Goal: Task Accomplishment & Management: Manage account settings

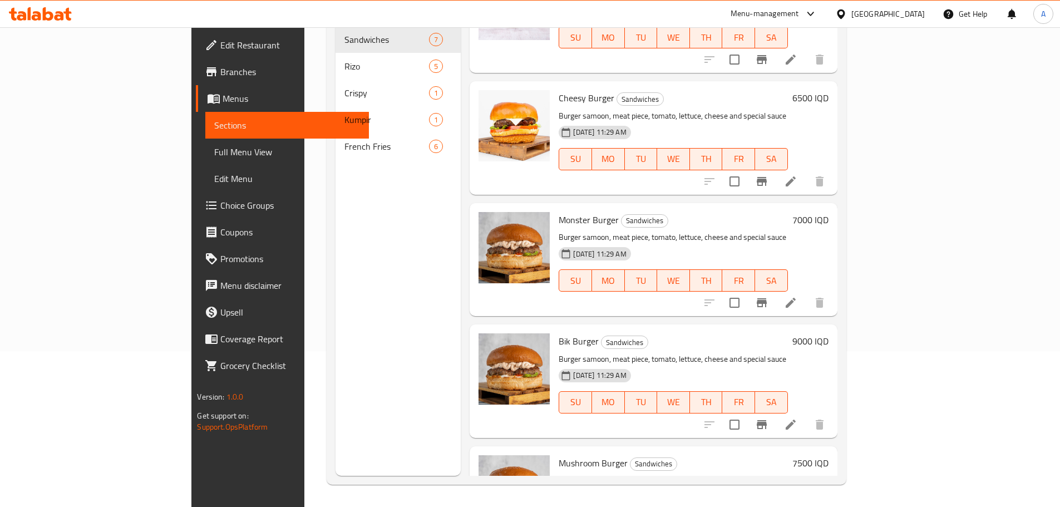
scroll to position [316, 0]
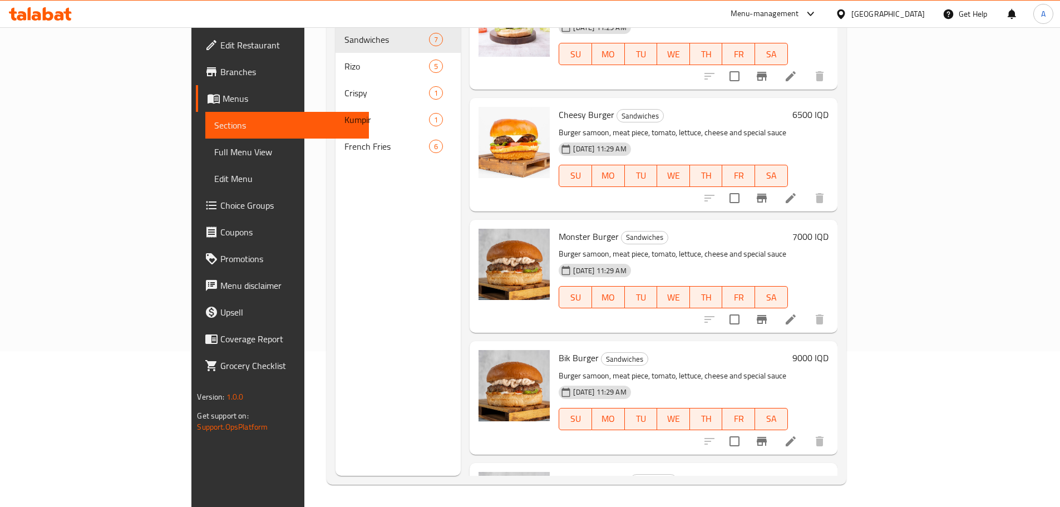
click at [643, 490] on p "Burger samoon, meat piece, mushrooms, tomatoes, lettuce, cheese and mushroom cr…" at bounding box center [673, 504] width 229 height 28
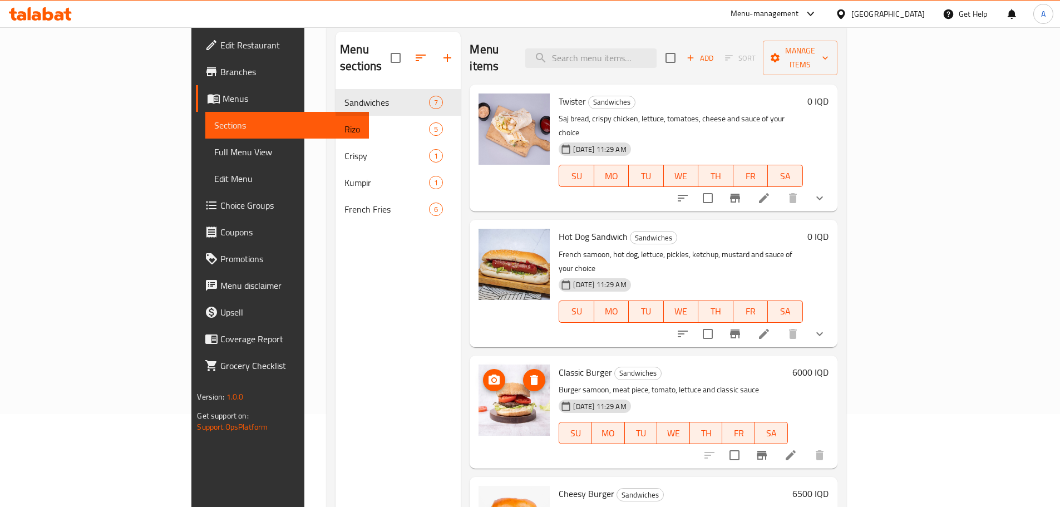
scroll to position [0, 0]
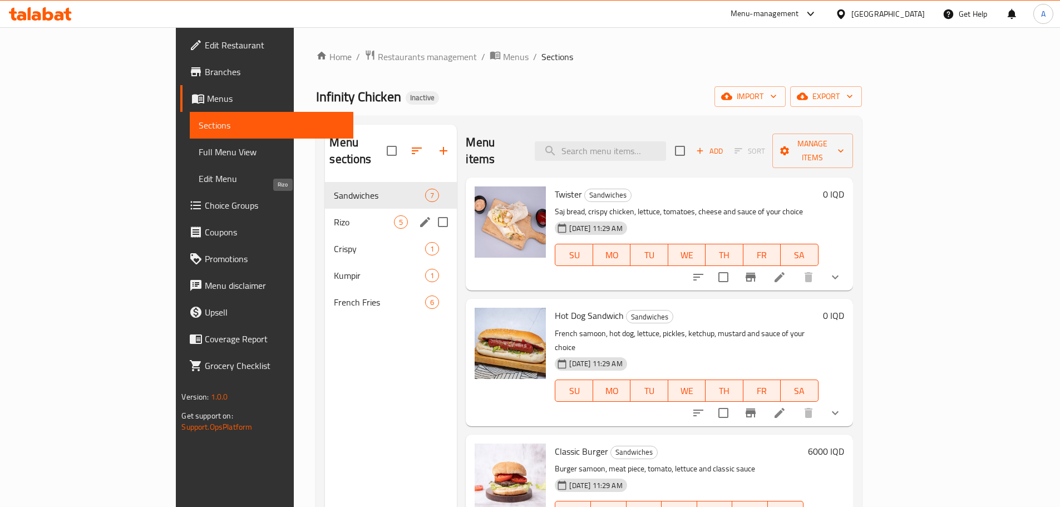
click at [345, 215] on span "Rizo" at bounding box center [364, 221] width 60 height 13
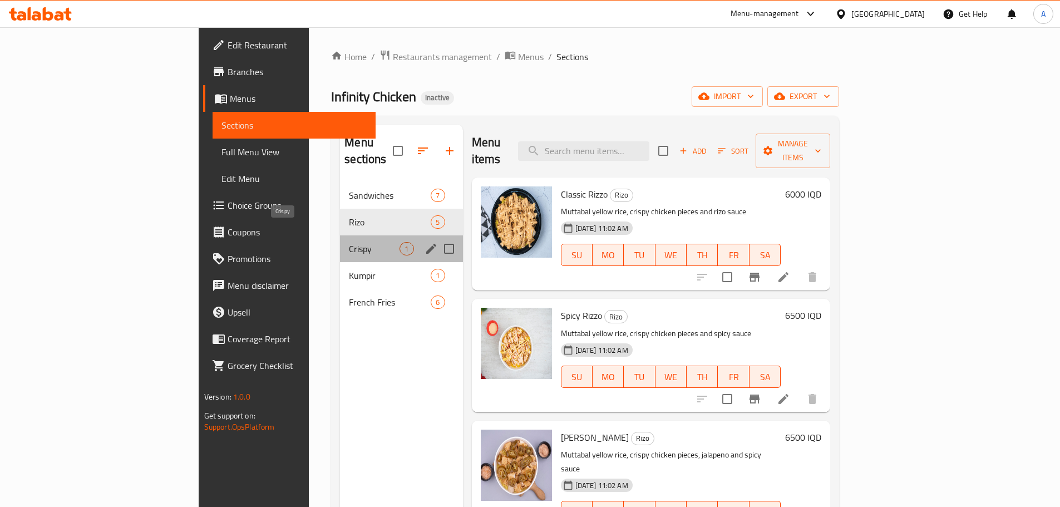
click at [349, 242] on span "Crispy" at bounding box center [374, 248] width 51 height 13
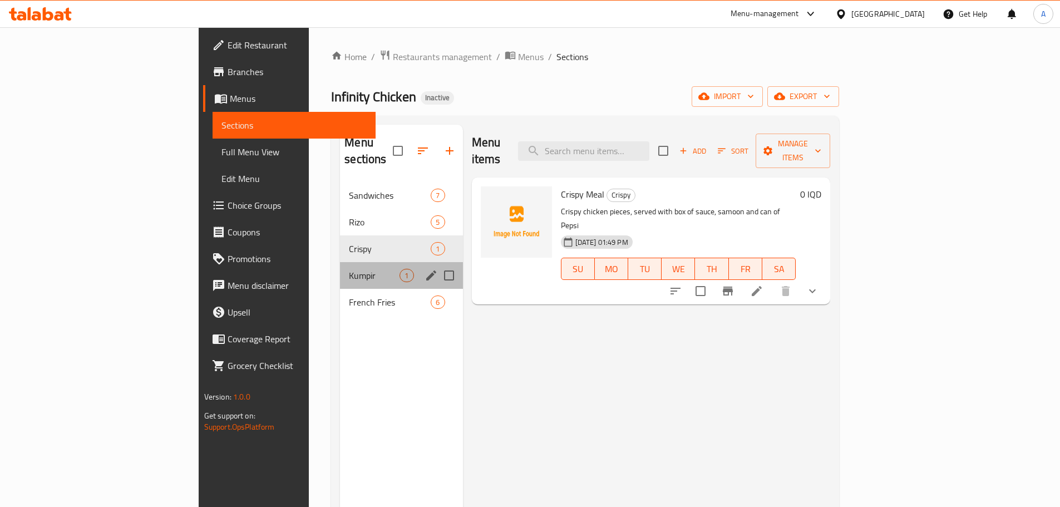
click at [340, 262] on div "Kumpir 1" at bounding box center [401, 275] width 122 height 27
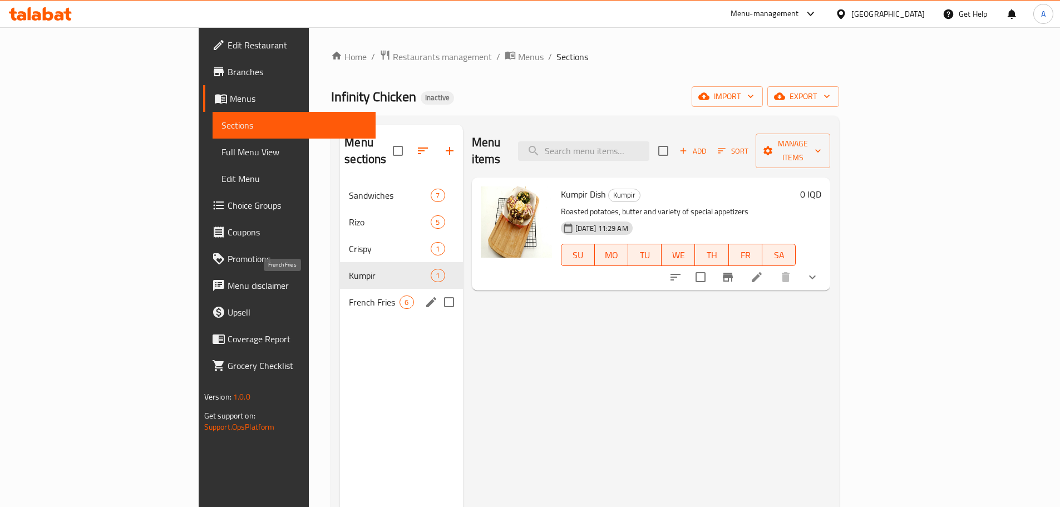
click at [349, 295] on span "French Fries" at bounding box center [374, 301] width 51 height 13
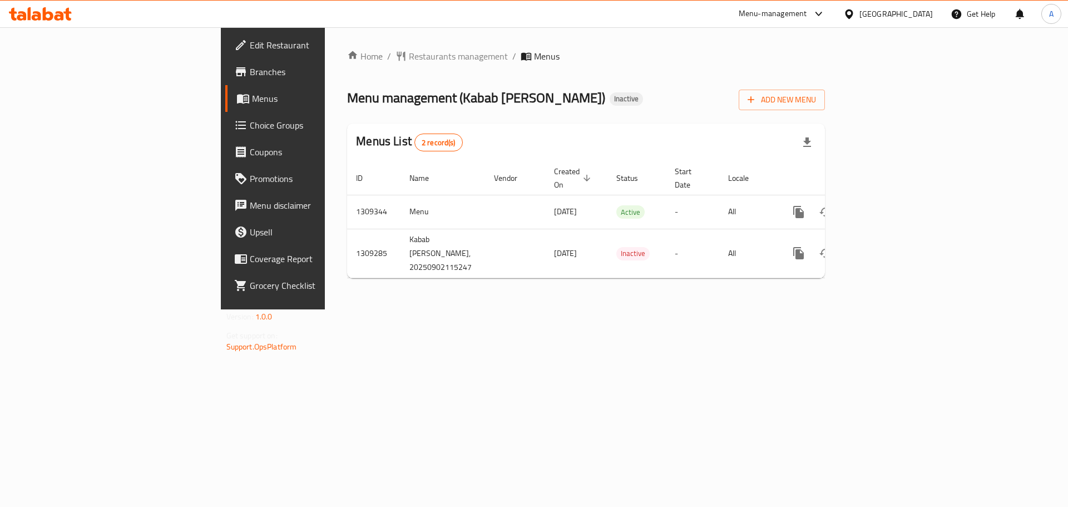
click at [250, 71] on span "Branches" at bounding box center [320, 71] width 141 height 13
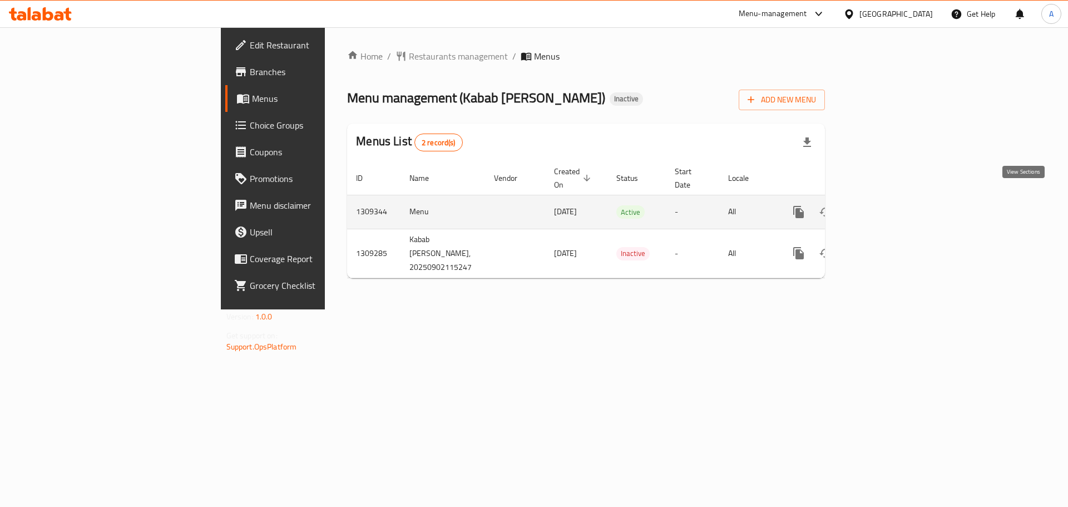
click at [884, 207] on icon "enhanced table" at bounding box center [879, 212] width 10 height 10
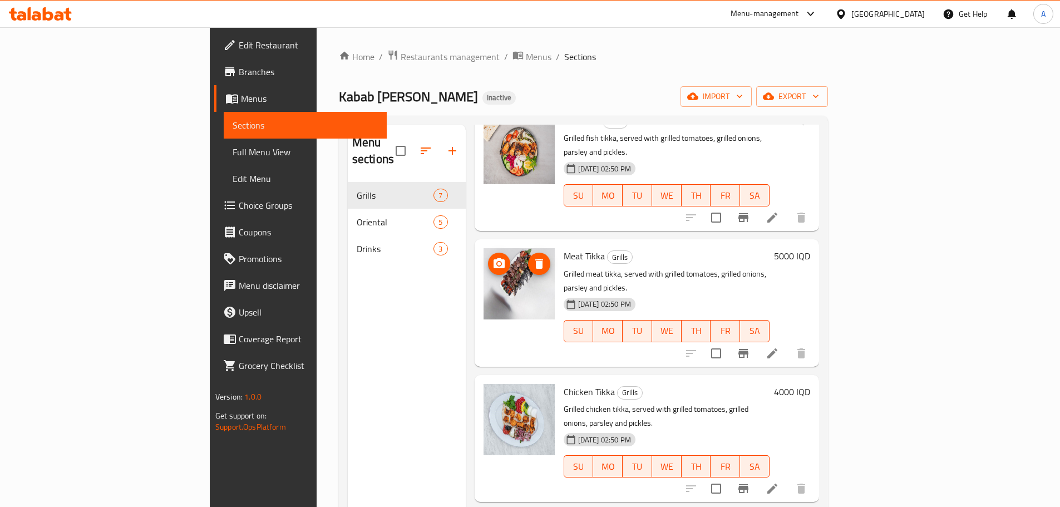
scroll to position [372, 0]
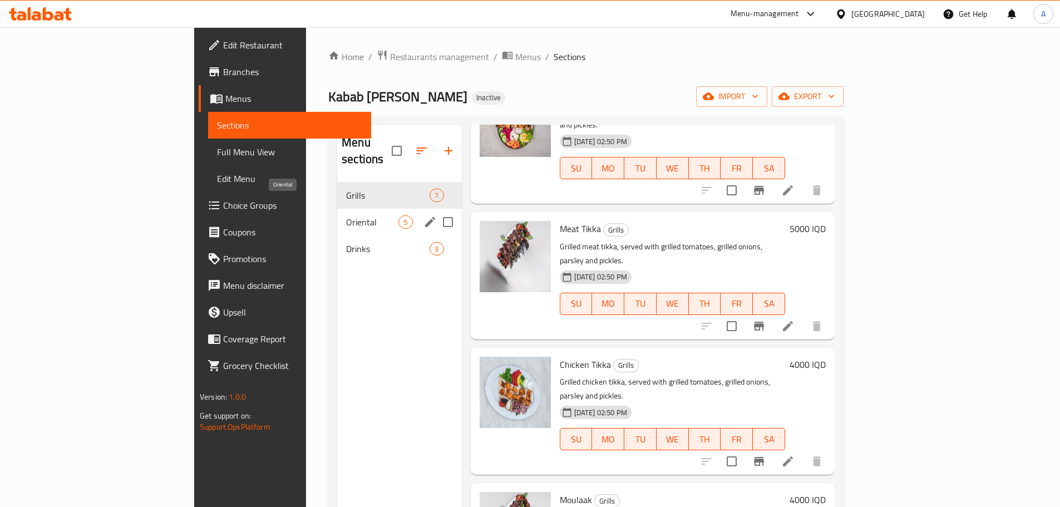
click at [346, 215] on span "Oriental" at bounding box center [372, 221] width 52 height 13
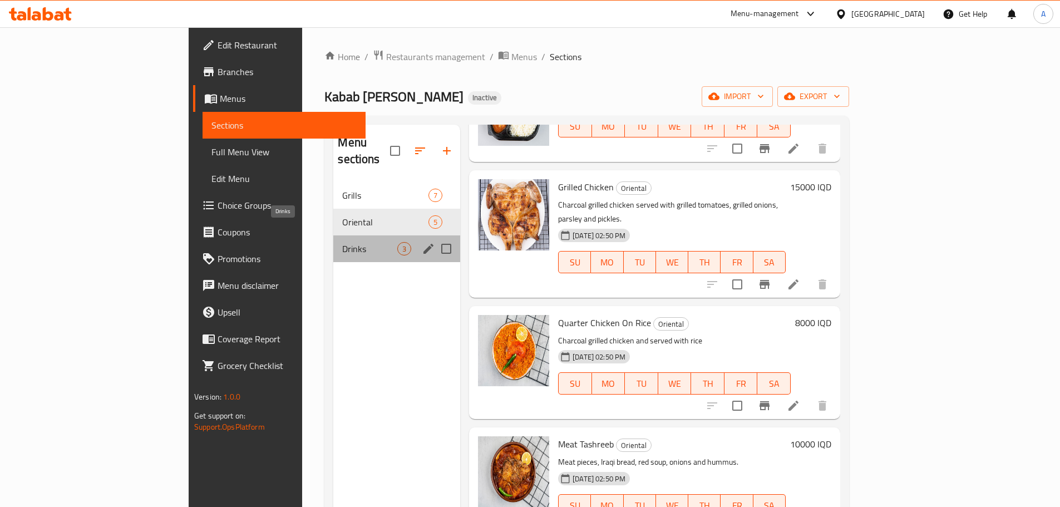
click at [342, 242] on span "Drinks" at bounding box center [369, 248] width 55 height 13
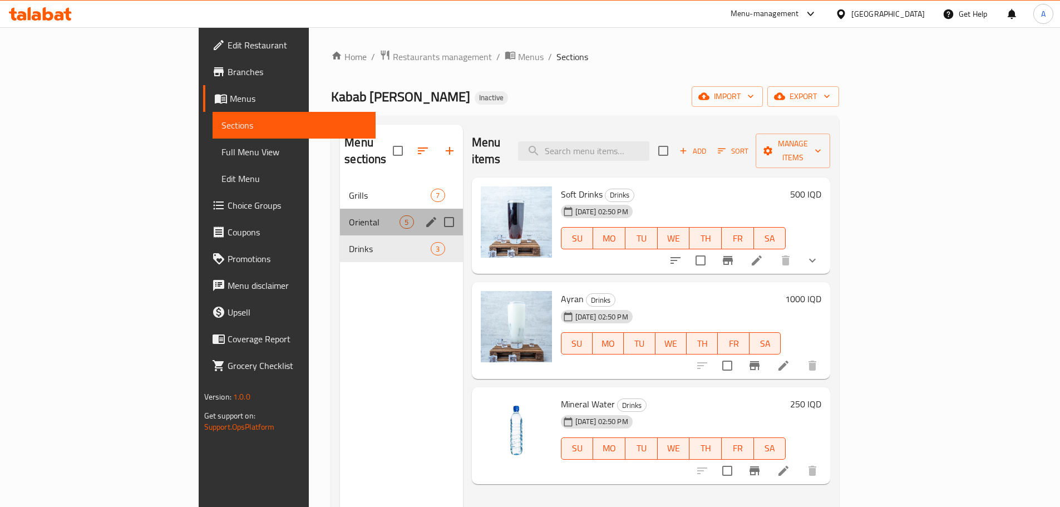
click at [349, 215] on span "Oriental" at bounding box center [374, 221] width 51 height 13
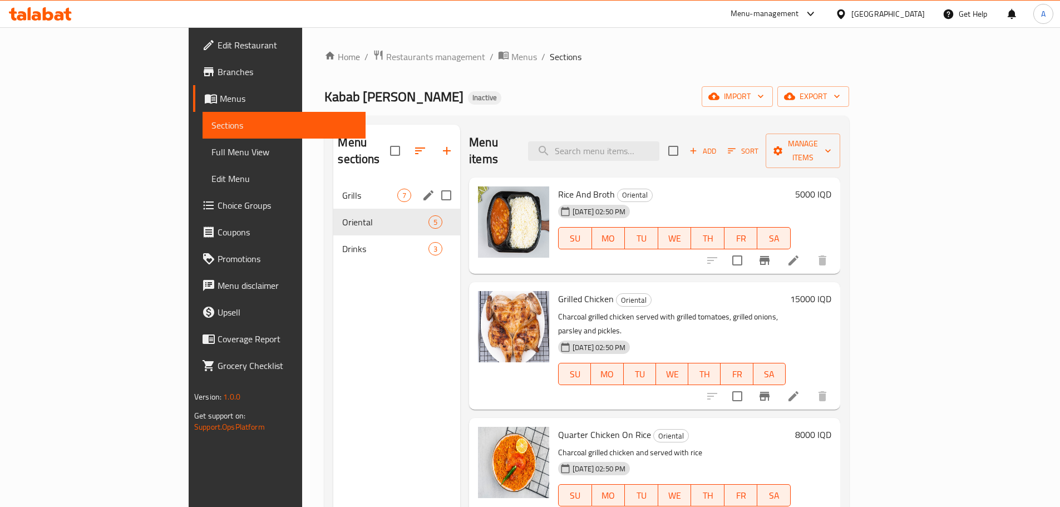
click at [342, 189] on span "Grills" at bounding box center [369, 195] width 55 height 13
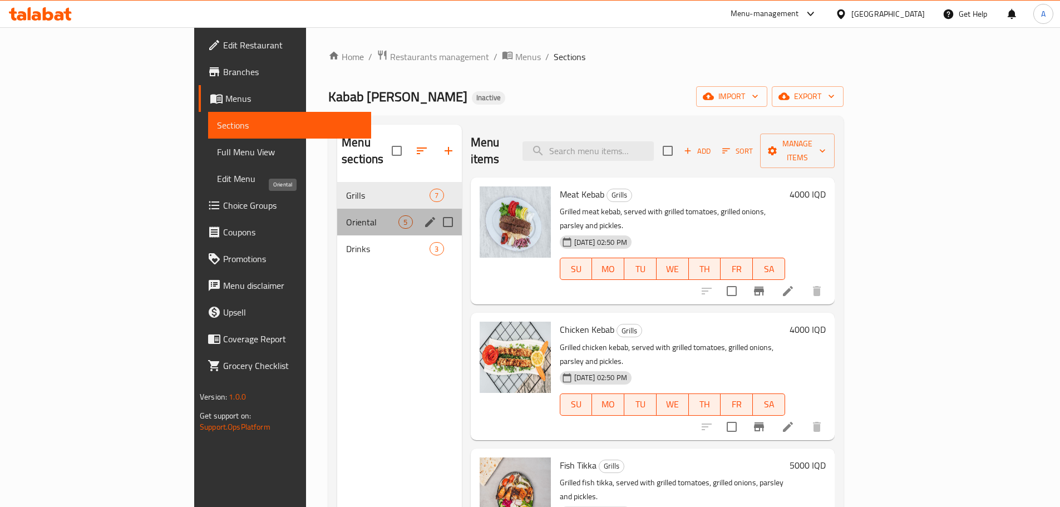
click at [346, 215] on span "Oriental" at bounding box center [372, 221] width 52 height 13
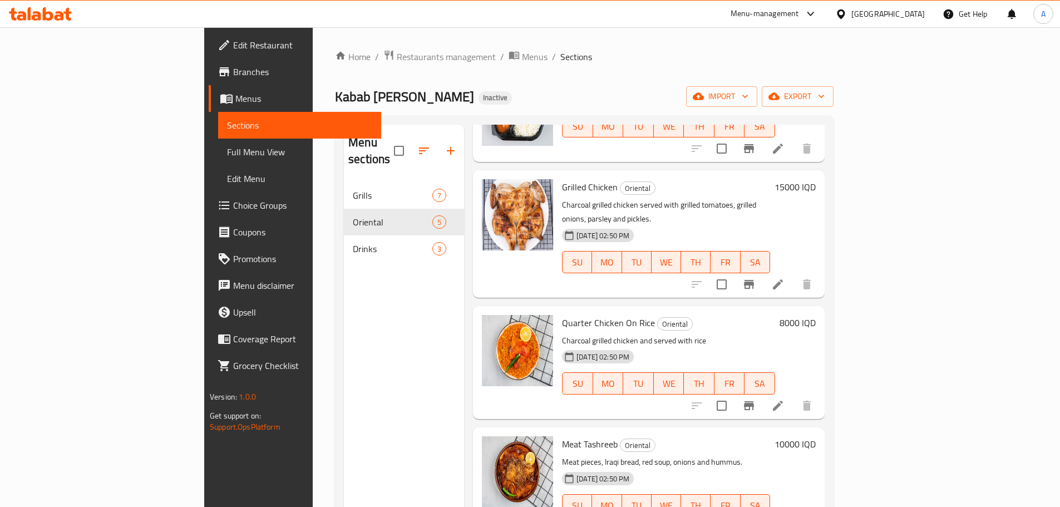
scroll to position [156, 0]
